Goal: Communication & Community: Participate in discussion

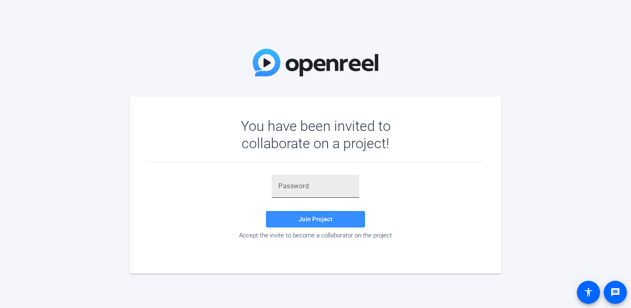
click at [300, 188] on input "text" at bounding box center [316, 186] width 74 height 10
paste input "+CK$jt"
type input "+CK$jt"
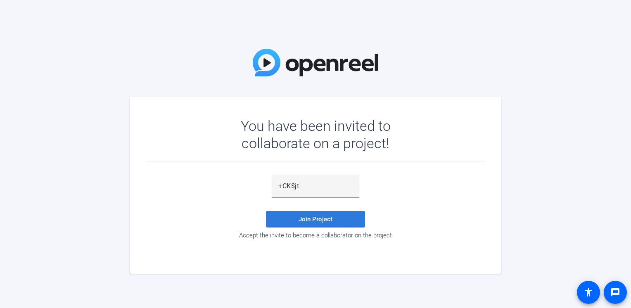
click at [308, 220] on span "Join Project" at bounding box center [316, 219] width 34 height 7
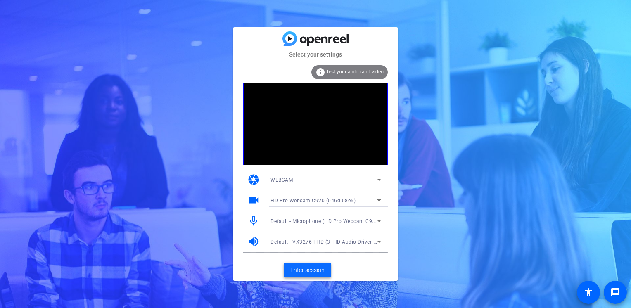
click at [305, 267] on span "Enter session" at bounding box center [308, 270] width 34 height 9
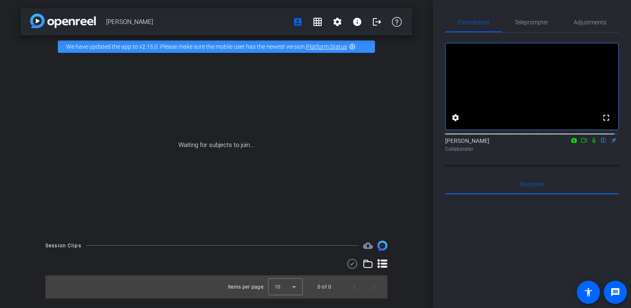
click at [581, 143] on icon at bounding box center [584, 141] width 7 height 6
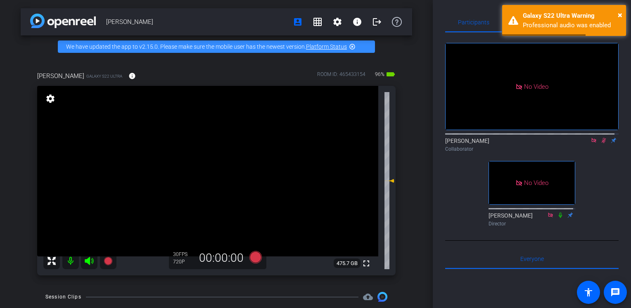
click at [601, 143] on icon at bounding box center [604, 141] width 7 height 6
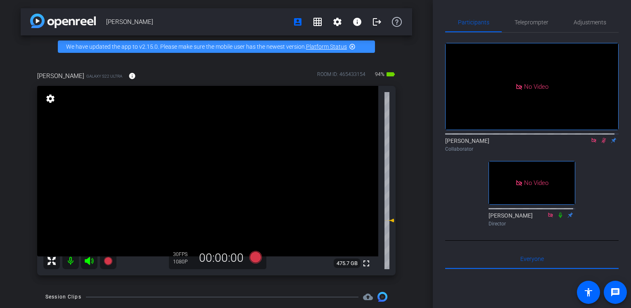
click at [592, 143] on icon at bounding box center [594, 140] width 5 height 5
click at [600, 144] on mat-icon "flip" at bounding box center [604, 139] width 10 height 7
click at [599, 144] on mat-icon "flip" at bounding box center [604, 139] width 10 height 7
click at [592, 143] on icon at bounding box center [594, 140] width 5 height 5
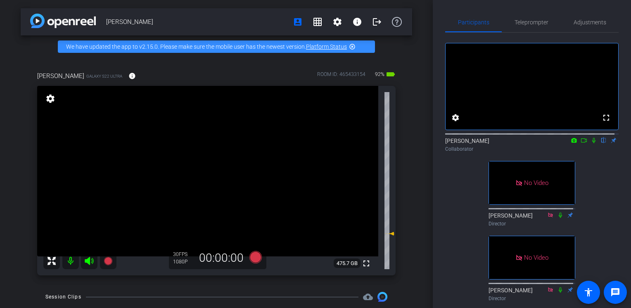
click at [591, 143] on icon at bounding box center [594, 141] width 7 height 6
click at [581, 143] on icon at bounding box center [584, 141] width 7 height 6
click at [591, 143] on icon at bounding box center [594, 141] width 7 height 6
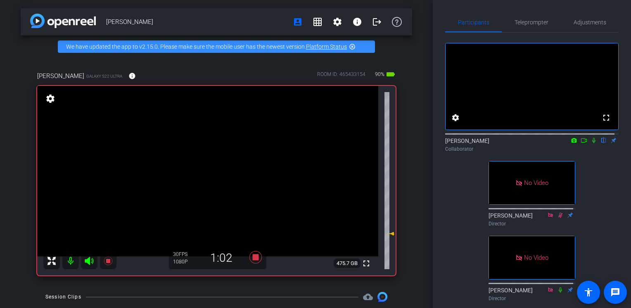
click at [581, 143] on icon at bounding box center [584, 141] width 7 height 6
click at [603, 143] on icon at bounding box center [604, 140] width 3 height 5
click at [602, 143] on icon at bounding box center [604, 140] width 5 height 5
click at [601, 143] on icon at bounding box center [604, 141] width 7 height 6
click at [602, 143] on icon at bounding box center [604, 140] width 5 height 5
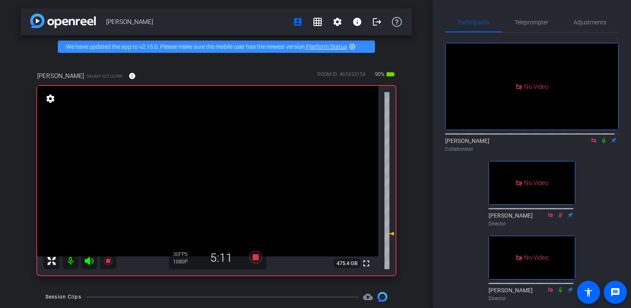
click at [603, 143] on icon at bounding box center [604, 140] width 3 height 5
click at [601, 143] on icon at bounding box center [604, 141] width 7 height 6
click at [603, 143] on icon at bounding box center [604, 140] width 3 height 5
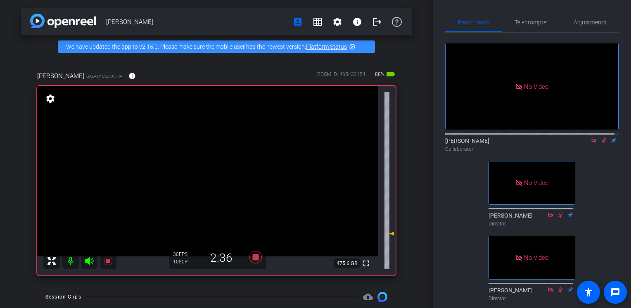
click at [601, 143] on icon at bounding box center [604, 141] width 7 height 6
click at [603, 143] on icon at bounding box center [604, 140] width 3 height 5
click at [600, 144] on mat-icon at bounding box center [604, 140] width 10 height 7
click at [601, 143] on icon at bounding box center [604, 141] width 7 height 6
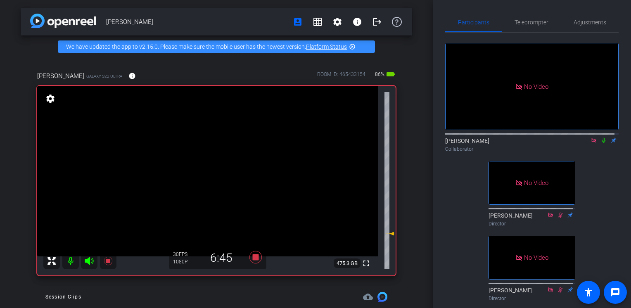
click at [601, 143] on icon at bounding box center [604, 141] width 7 height 6
click at [602, 143] on icon at bounding box center [604, 141] width 7 height 6
click at [601, 143] on icon at bounding box center [604, 141] width 7 height 6
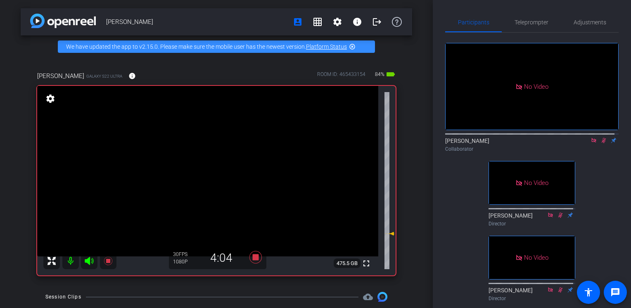
click at [601, 143] on icon at bounding box center [604, 141] width 7 height 6
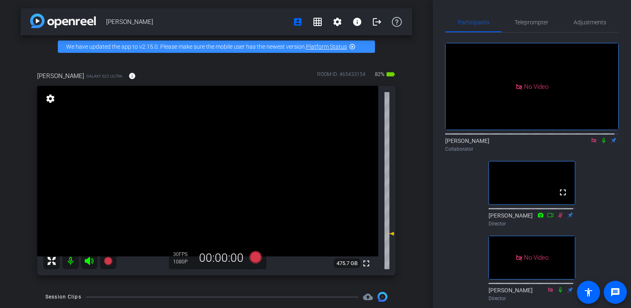
click at [601, 143] on icon at bounding box center [604, 141] width 7 height 6
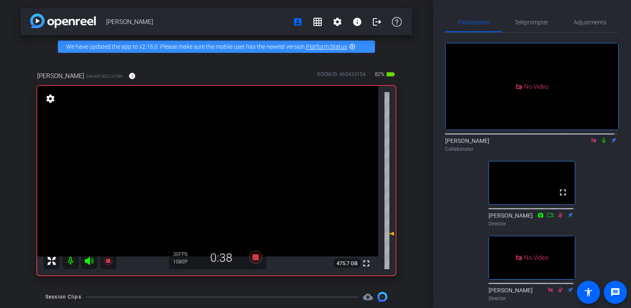
click at [602, 143] on icon at bounding box center [604, 141] width 7 height 6
click at [602, 143] on icon at bounding box center [604, 140] width 5 height 5
click at [601, 143] on icon at bounding box center [604, 141] width 7 height 6
click at [602, 143] on icon at bounding box center [604, 140] width 5 height 5
click at [601, 143] on icon at bounding box center [604, 141] width 7 height 6
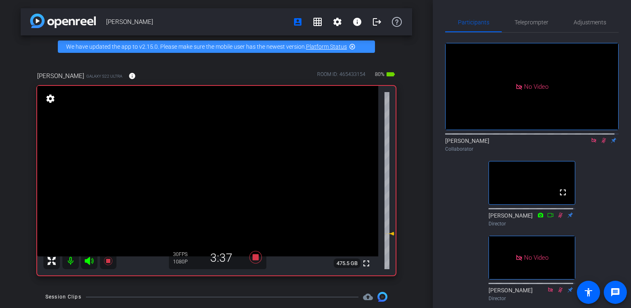
click at [601, 143] on icon at bounding box center [604, 141] width 7 height 6
drag, startPoint x: 600, startPoint y: 147, endPoint x: 599, endPoint y: 143, distance: 4.3
click at [603, 143] on icon at bounding box center [604, 140] width 3 height 5
click at [601, 143] on icon at bounding box center [604, 141] width 7 height 6
click at [603, 143] on icon at bounding box center [604, 140] width 3 height 5
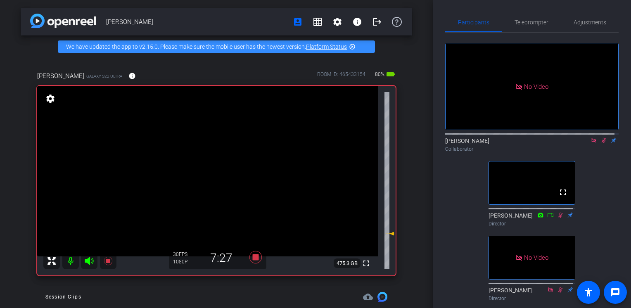
click at [601, 143] on icon at bounding box center [604, 141] width 7 height 6
click at [603, 143] on icon at bounding box center [604, 140] width 3 height 5
click at [601, 143] on icon at bounding box center [604, 141] width 7 height 6
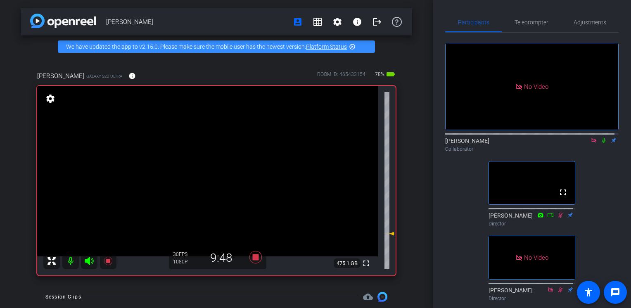
click at [600, 144] on mat-icon at bounding box center [604, 140] width 10 height 7
click at [601, 143] on icon at bounding box center [604, 141] width 7 height 6
click at [602, 143] on icon at bounding box center [604, 140] width 5 height 5
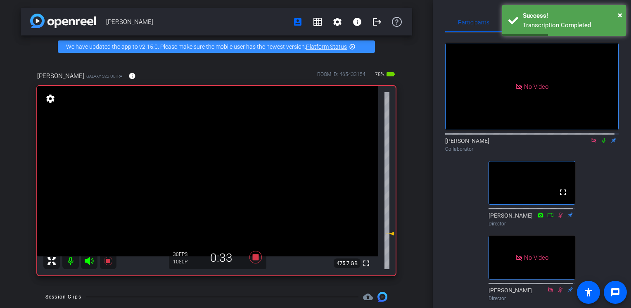
click at [601, 143] on icon at bounding box center [604, 141] width 7 height 6
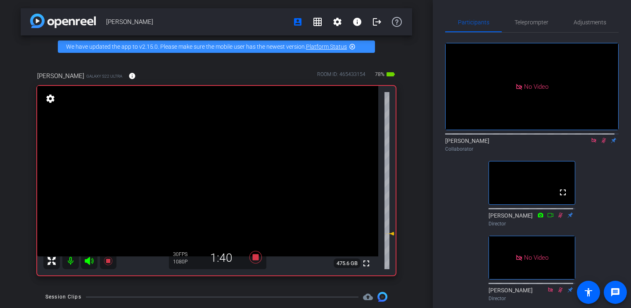
click at [602, 143] on icon at bounding box center [604, 140] width 5 height 5
click at [601, 143] on icon at bounding box center [604, 141] width 7 height 6
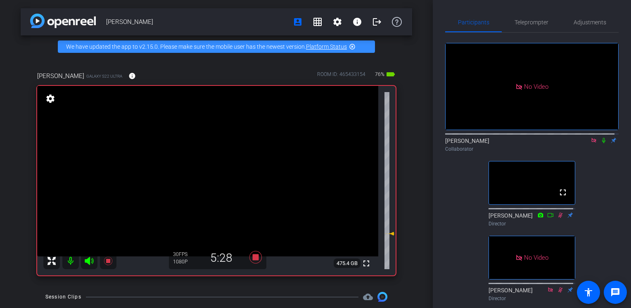
click at [605, 150] on div "[PERSON_NAME] Collaborator" at bounding box center [532, 145] width 174 height 16
click at [601, 143] on icon at bounding box center [604, 141] width 7 height 6
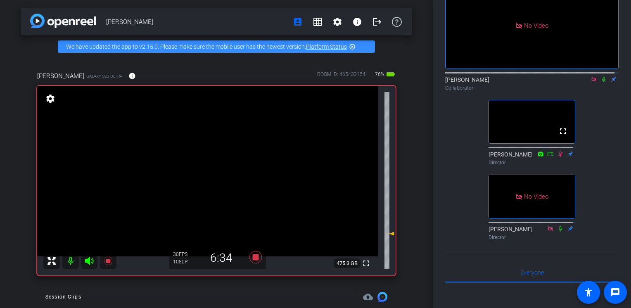
scroll to position [83, 0]
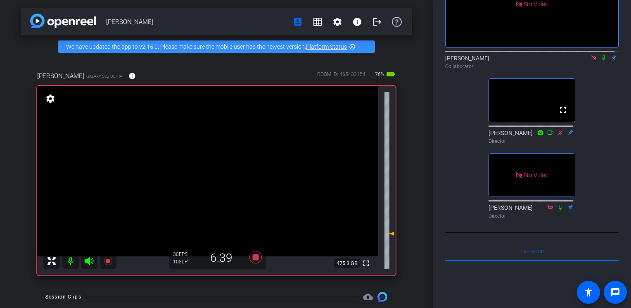
click at [601, 61] on icon at bounding box center [604, 58] width 7 height 6
click at [592, 60] on icon at bounding box center [594, 57] width 5 height 5
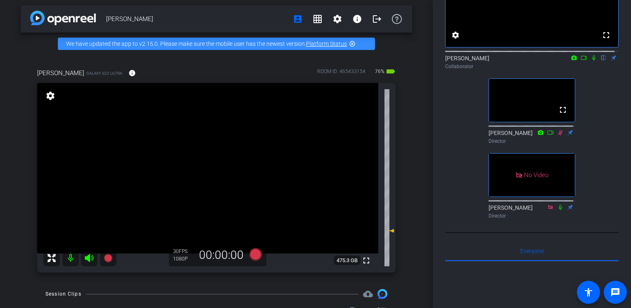
scroll to position [0, 0]
